Goal: Obtain resource: Download file/media

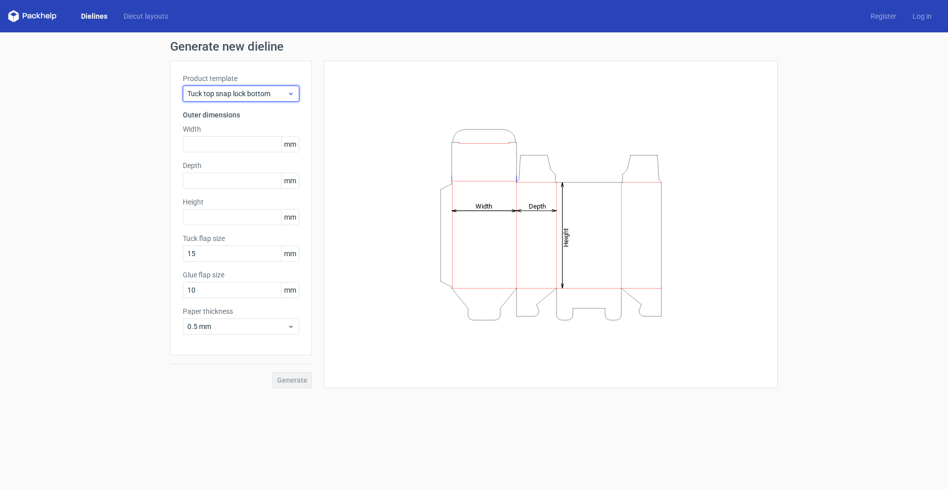
click at [273, 94] on span "Tuck top snap lock bottom" at bounding box center [237, 94] width 100 height 10
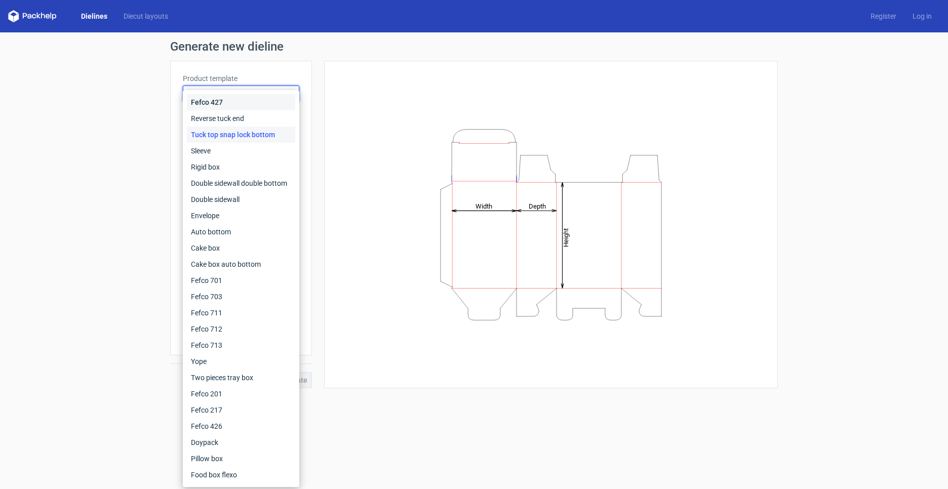
click at [246, 107] on div "Fefco 427" at bounding box center [241, 102] width 108 height 16
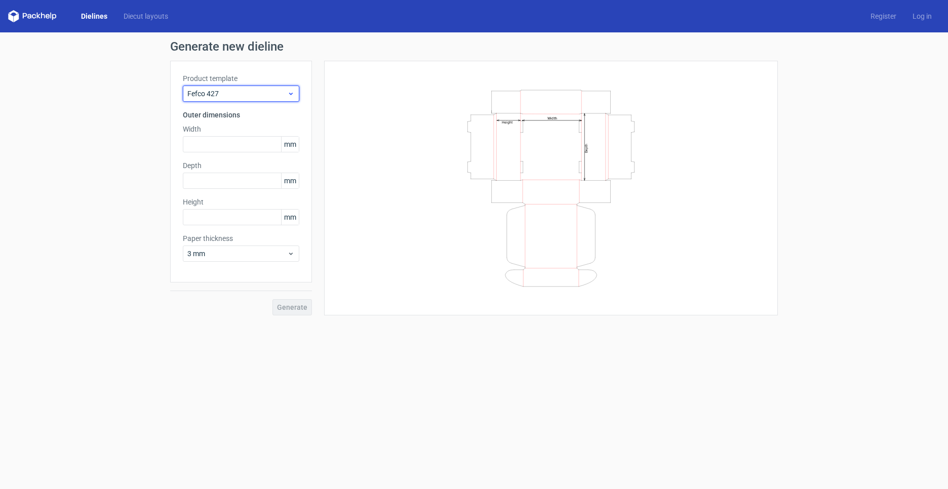
click at [252, 91] on span "Fefco 427" at bounding box center [237, 94] width 100 height 10
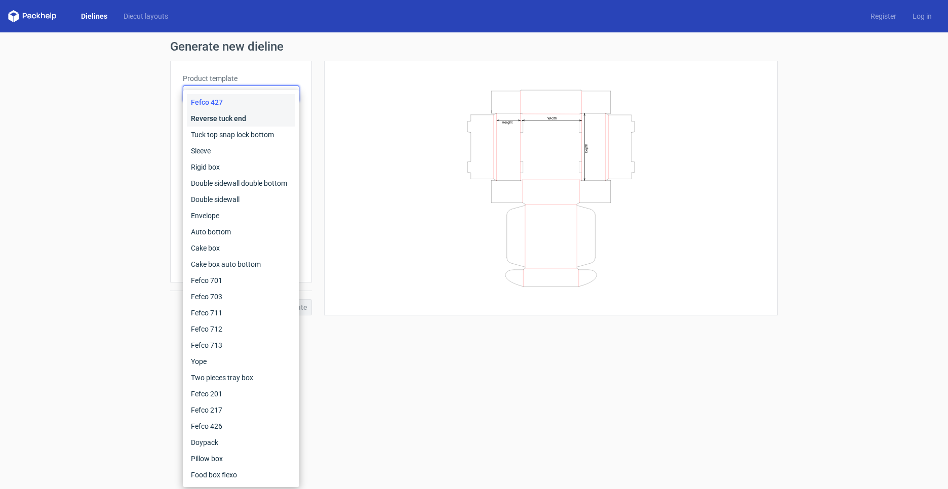
click at [229, 121] on div "Reverse tuck end" at bounding box center [241, 118] width 108 height 16
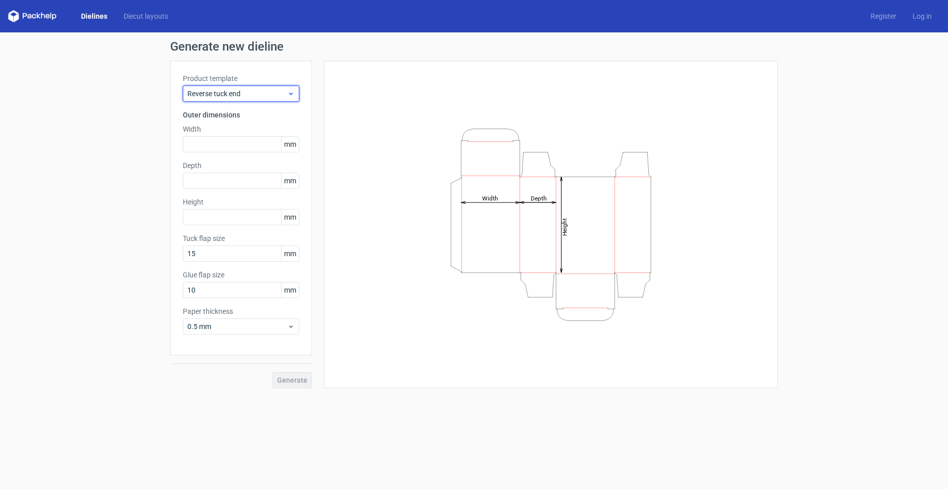
click at [247, 97] on span "Reverse tuck end" at bounding box center [237, 94] width 100 height 10
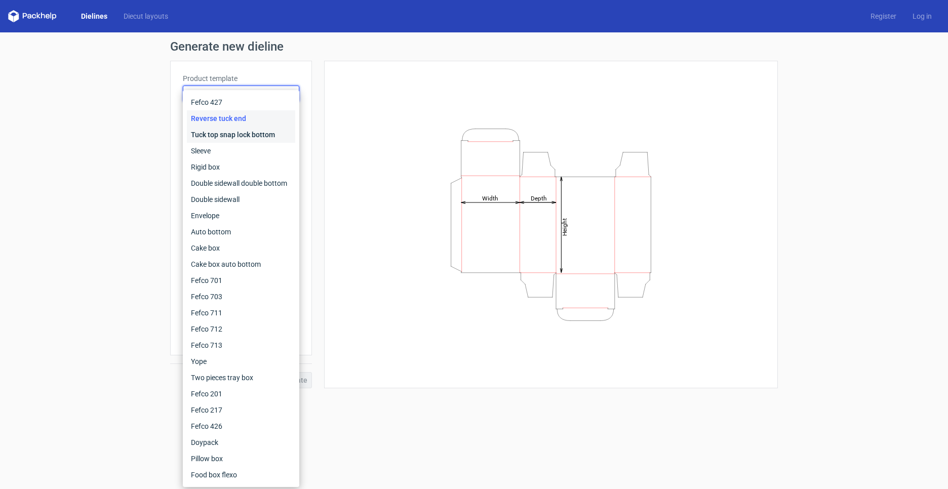
click at [231, 133] on div "Tuck top snap lock bottom" at bounding box center [241, 135] width 108 height 16
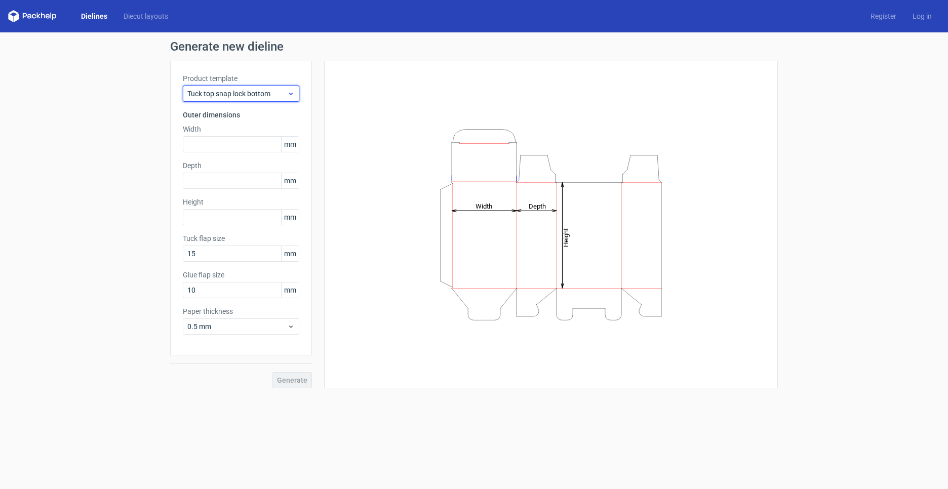
click at [254, 94] on span "Tuck top snap lock bottom" at bounding box center [237, 94] width 100 height 10
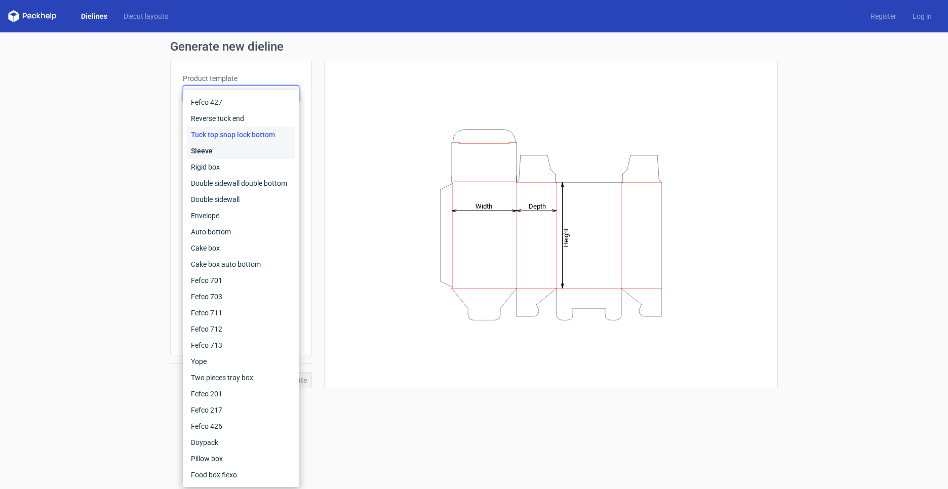
click at [228, 150] on div "Sleeve" at bounding box center [241, 151] width 108 height 16
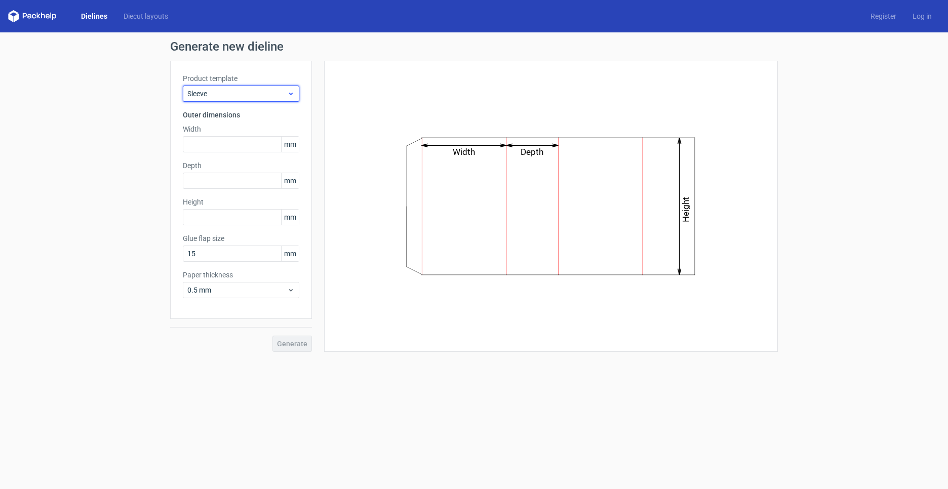
click at [266, 92] on span "Sleeve" at bounding box center [237, 94] width 100 height 10
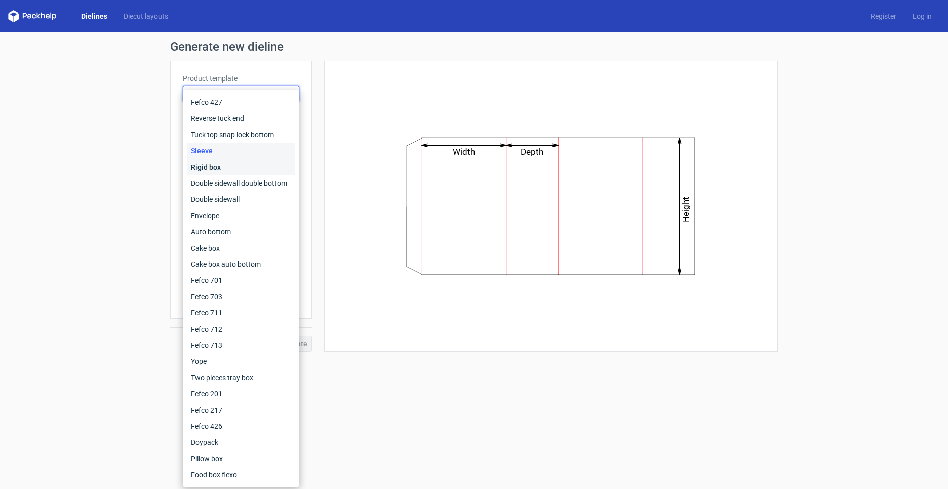
click at [232, 169] on div "Rigid box" at bounding box center [241, 167] width 108 height 16
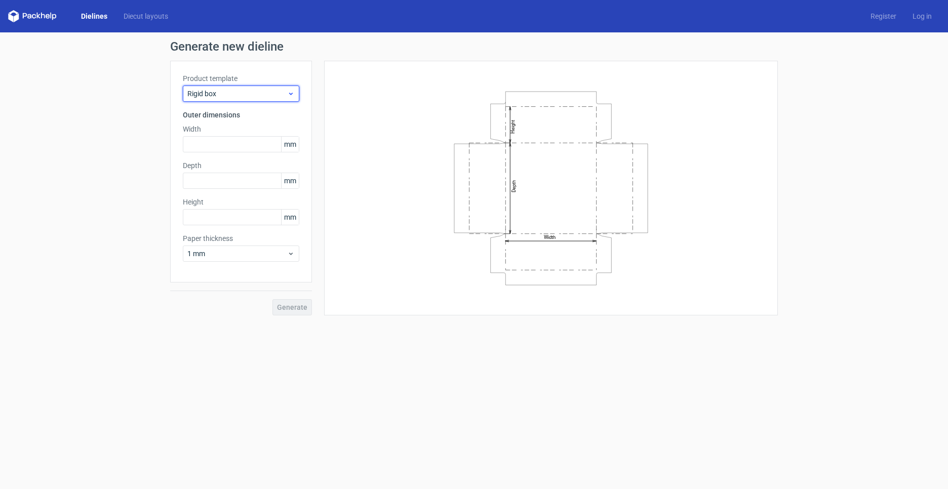
click at [255, 95] on span "Rigid box" at bounding box center [237, 94] width 100 height 10
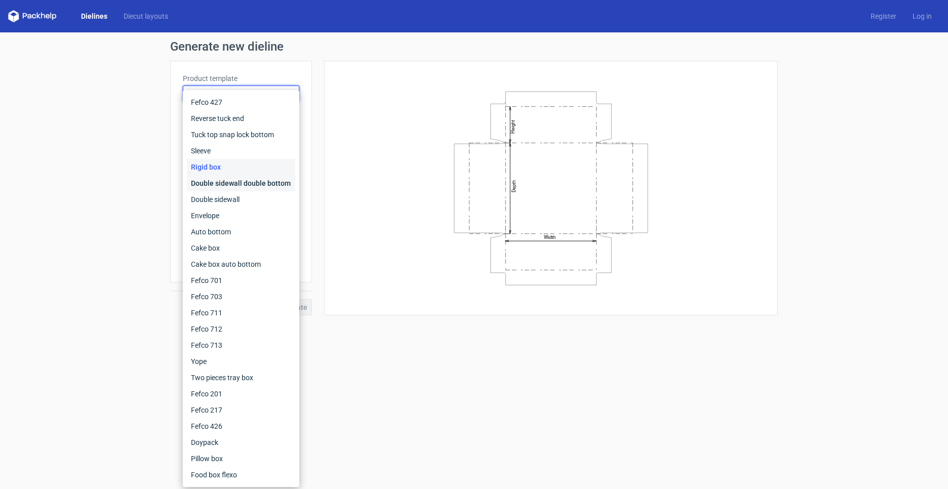
click at [238, 183] on div "Double sidewall double bottom" at bounding box center [241, 183] width 108 height 16
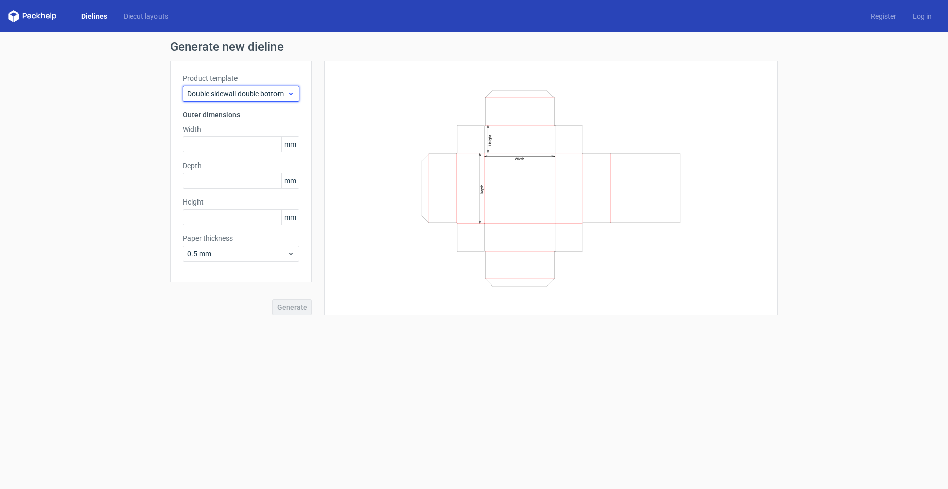
click at [255, 98] on span "Double sidewall double bottom" at bounding box center [237, 94] width 100 height 10
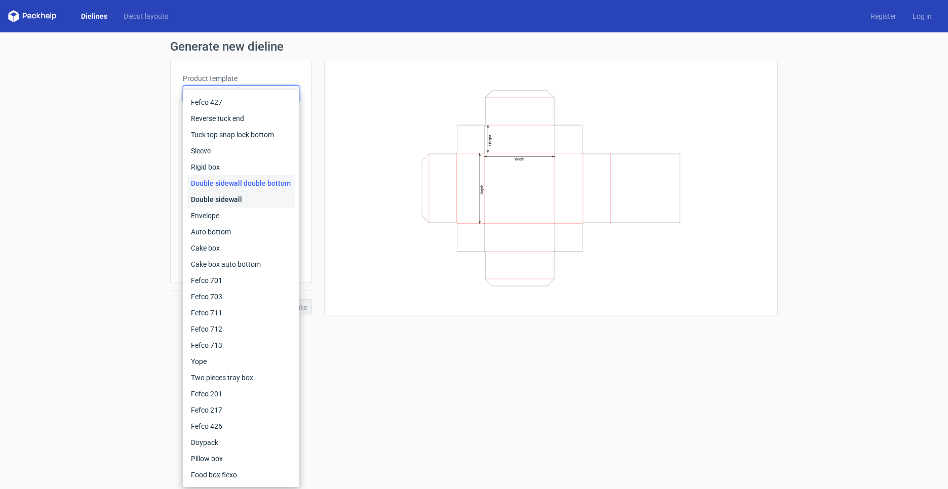
click at [239, 197] on div "Double sidewall" at bounding box center [241, 199] width 108 height 16
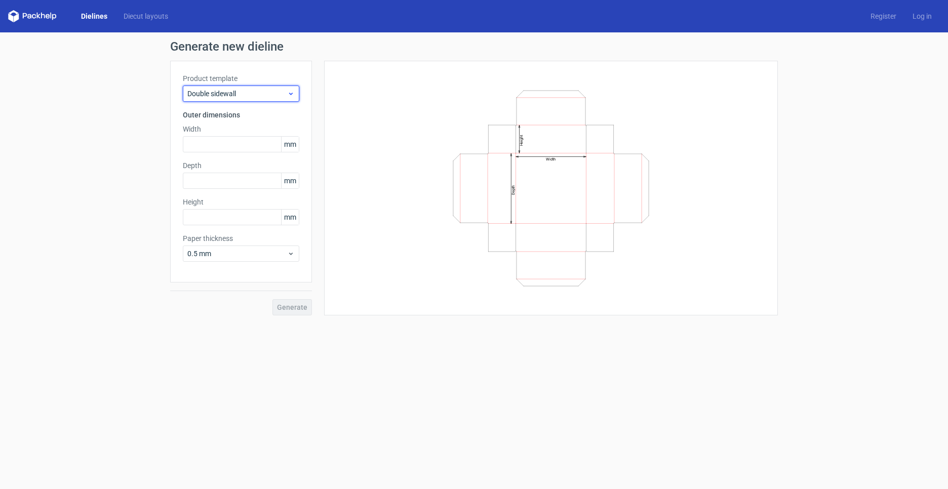
click at [259, 94] on span "Double sidewall" at bounding box center [237, 94] width 100 height 10
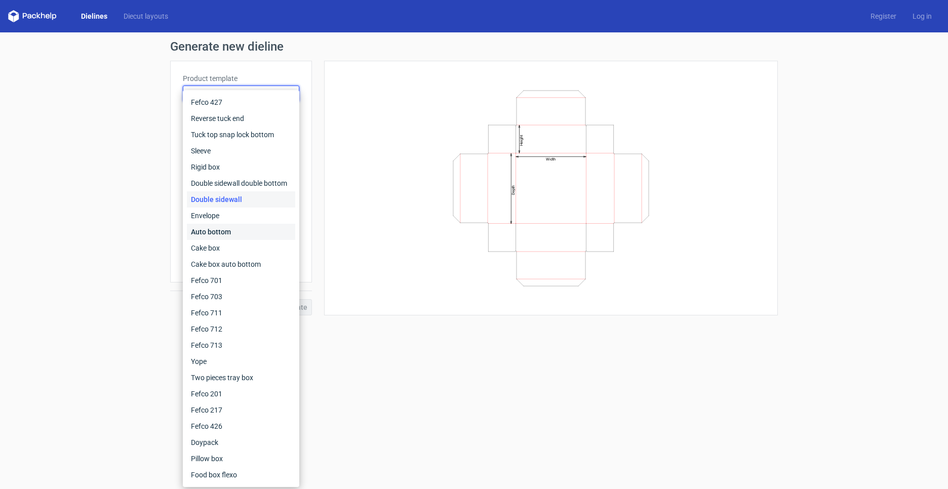
click at [238, 229] on div "Auto bottom" at bounding box center [241, 232] width 108 height 16
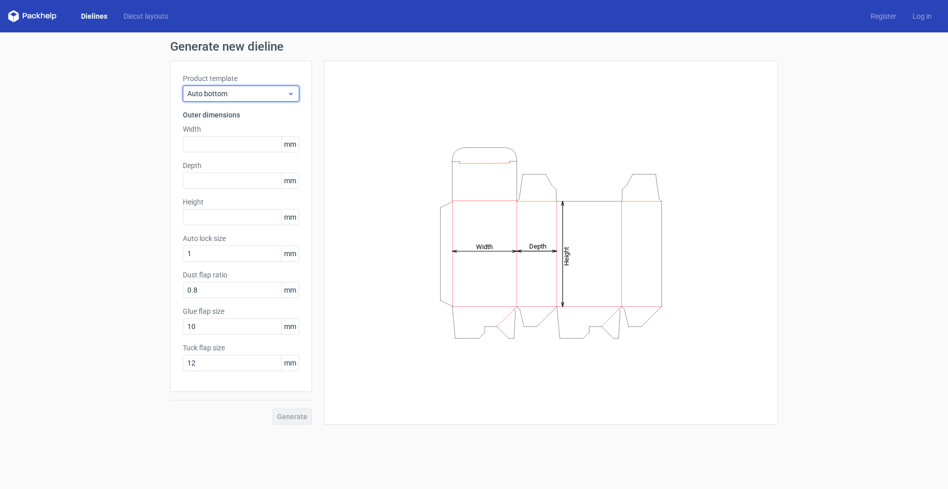
click at [268, 96] on span "Auto bottom" at bounding box center [237, 94] width 100 height 10
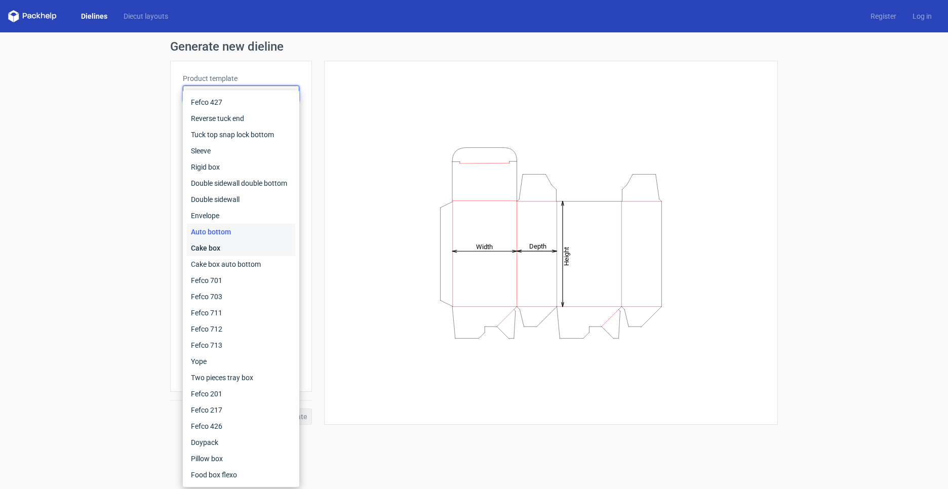
click at [235, 252] on div "Cake box" at bounding box center [241, 248] width 108 height 16
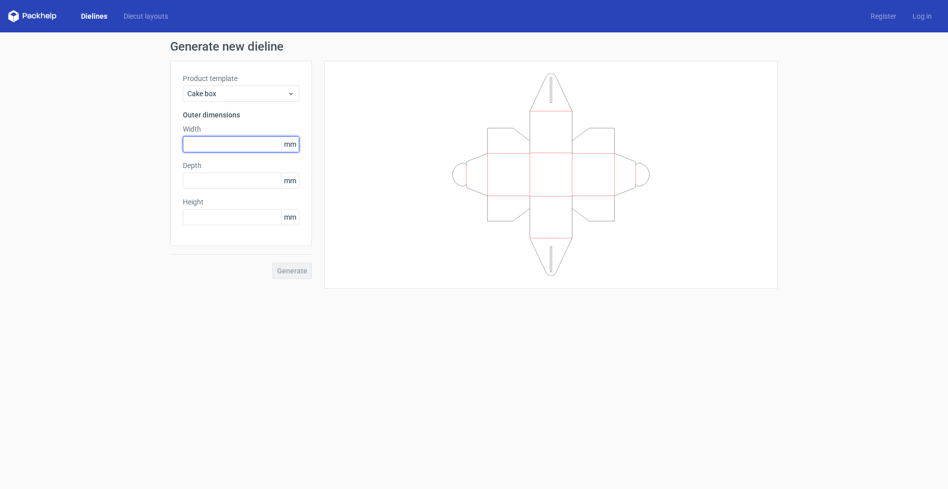
click at [250, 145] on input "text" at bounding box center [241, 144] width 116 height 16
type input "100"
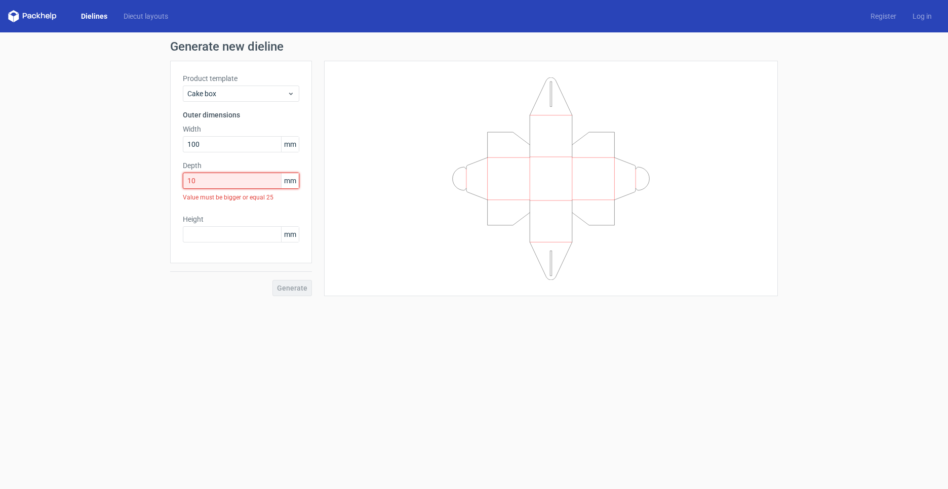
click at [234, 176] on input "10" at bounding box center [241, 181] width 116 height 16
type input "100"
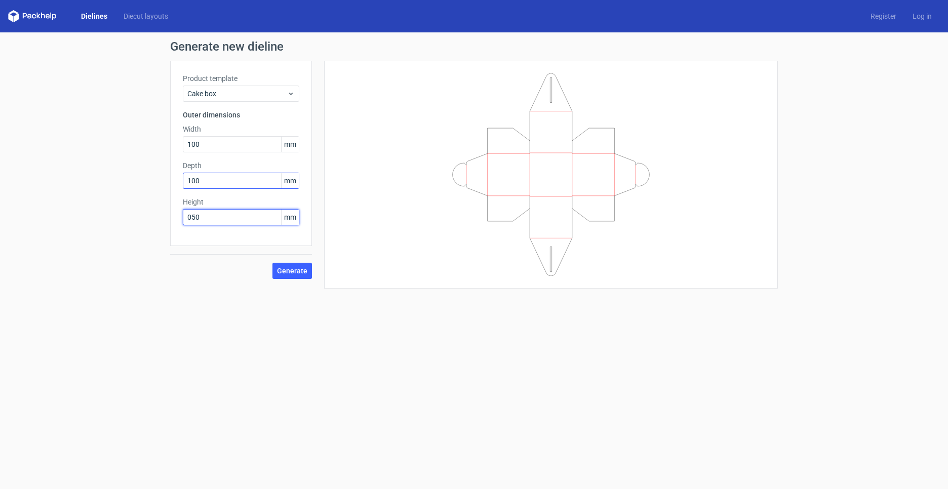
type input "050"
click at [295, 270] on span "Generate" at bounding box center [292, 270] width 30 height 7
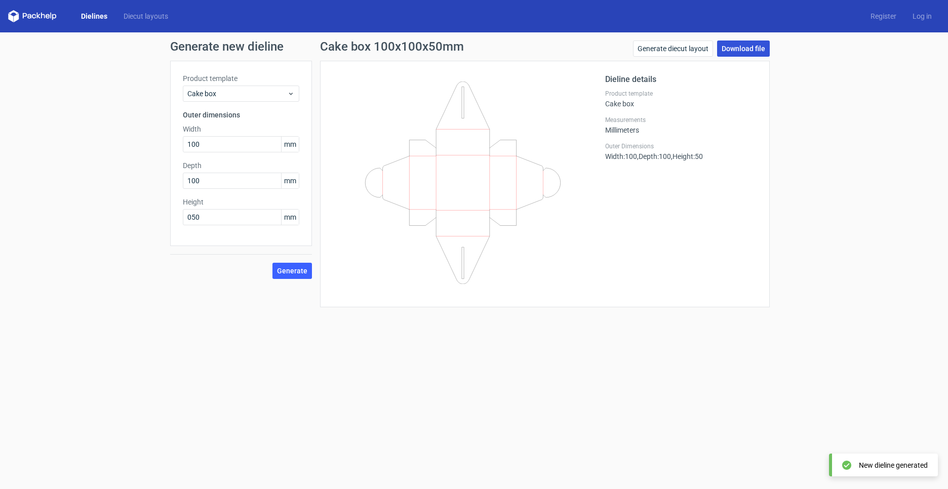
click at [745, 46] on link "Download file" at bounding box center [743, 49] width 53 height 16
